Goal: Navigation & Orientation: Find specific page/section

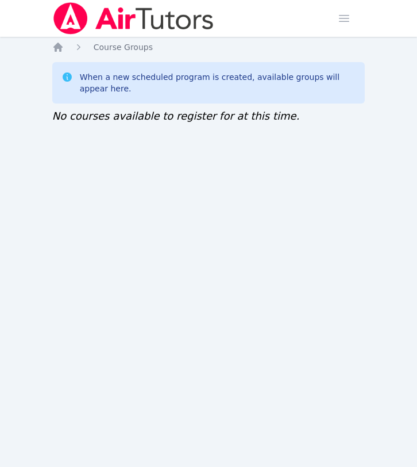
click at [139, 22] on img at bounding box center [133, 18] width 163 height 32
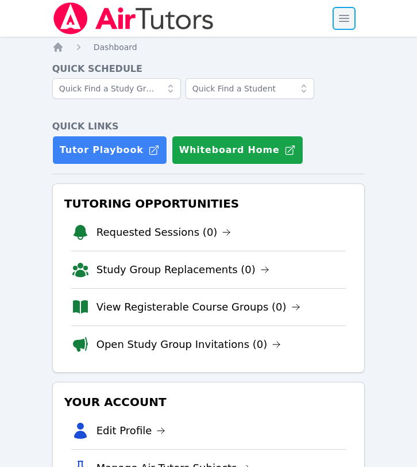
click at [341, 21] on span "button" at bounding box center [344, 18] width 25 height 25
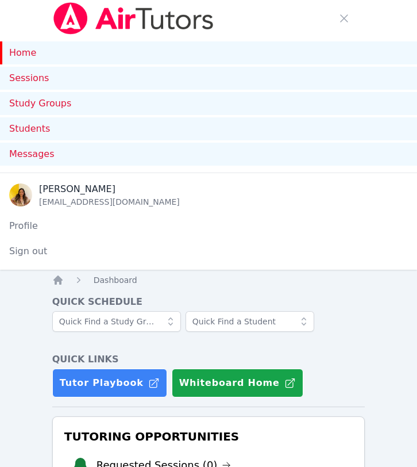
click at [170, 26] on img at bounding box center [133, 18] width 163 height 32
click at [172, 21] on img at bounding box center [133, 18] width 163 height 32
click at [345, 20] on span "button" at bounding box center [344, 18] width 25 height 25
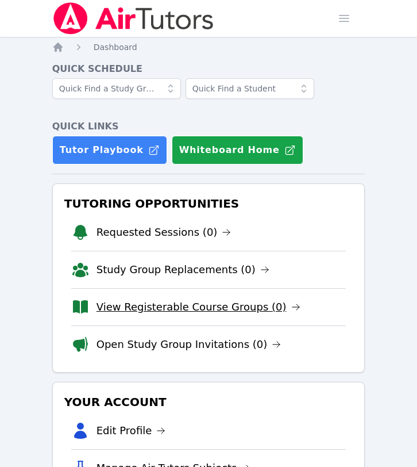
click at [159, 308] on link "View Registerable Course Groups (0)" at bounding box center [199, 307] width 204 height 16
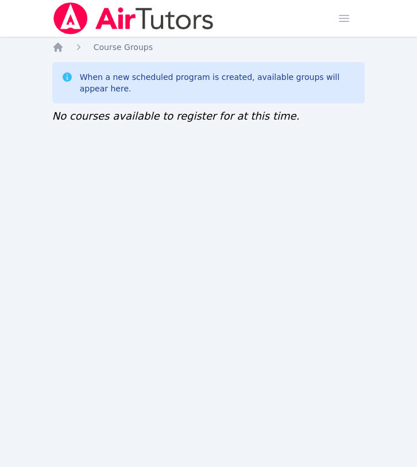
click at [297, 166] on div "Home Sessions Study Groups Students Messages Open user menu Silvia Sigaran Open…" at bounding box center [208, 233] width 417 height 467
click at [149, 25] on img at bounding box center [133, 18] width 163 height 32
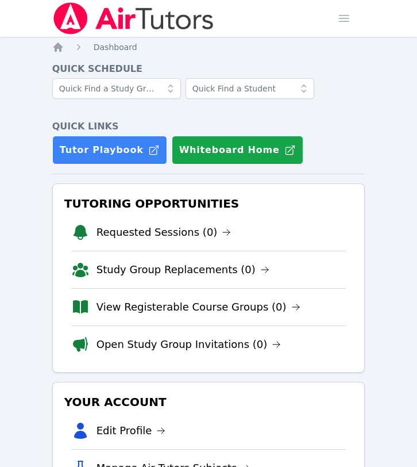
click at [149, 23] on img at bounding box center [133, 18] width 163 height 32
click at [206, 311] on link "View Registerable Course Groups (0)" at bounding box center [199, 307] width 204 height 16
